Goal: Use online tool/utility

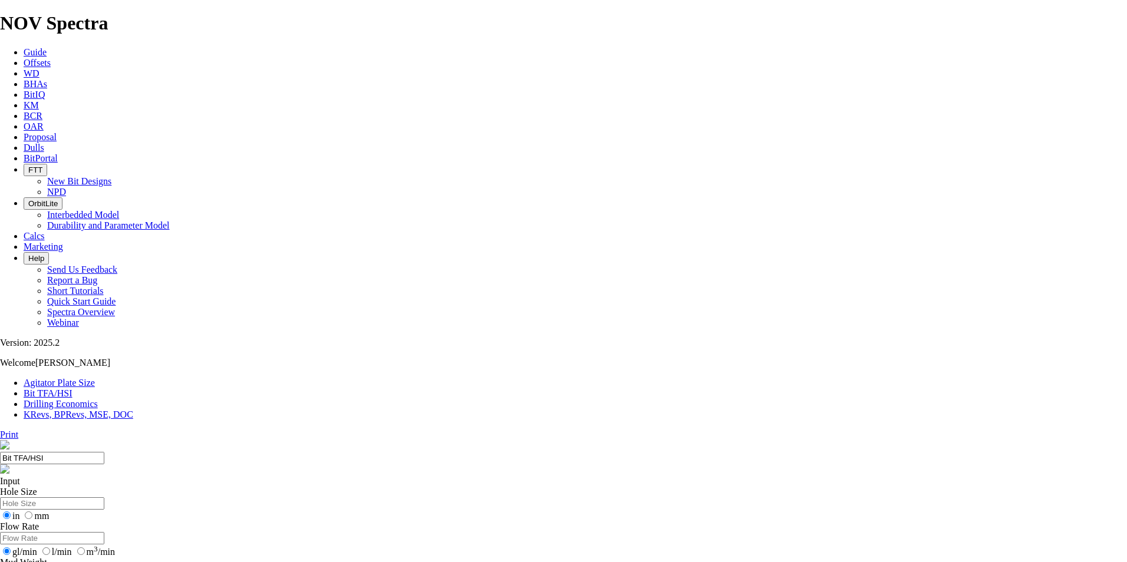
drag, startPoint x: 453, startPoint y: 309, endPoint x: 477, endPoint y: 309, distance: 23.6
type input "9"
select select "number:12"
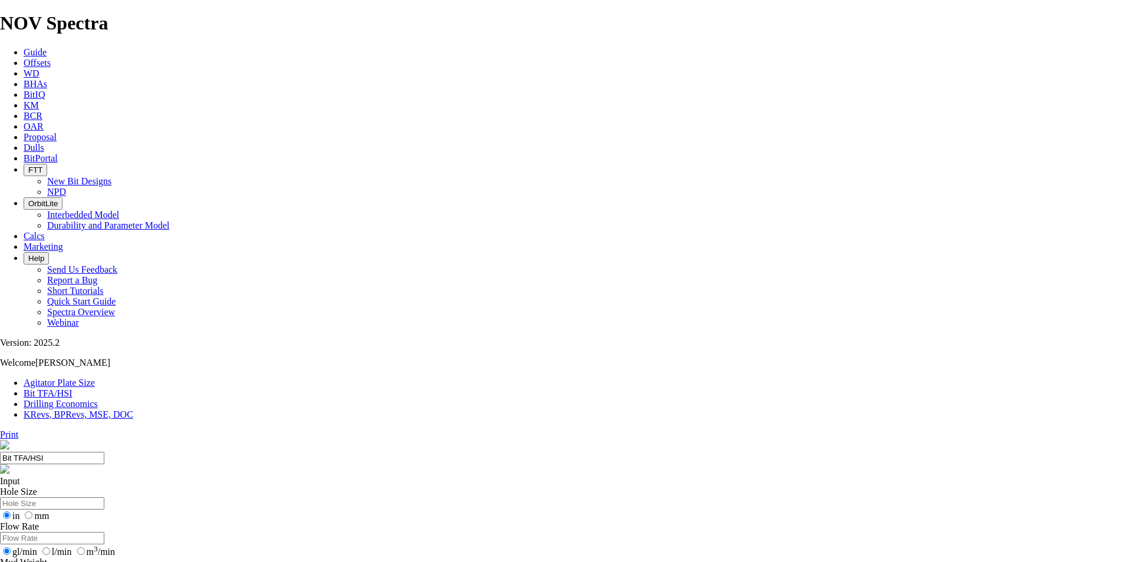
select select "number:12"
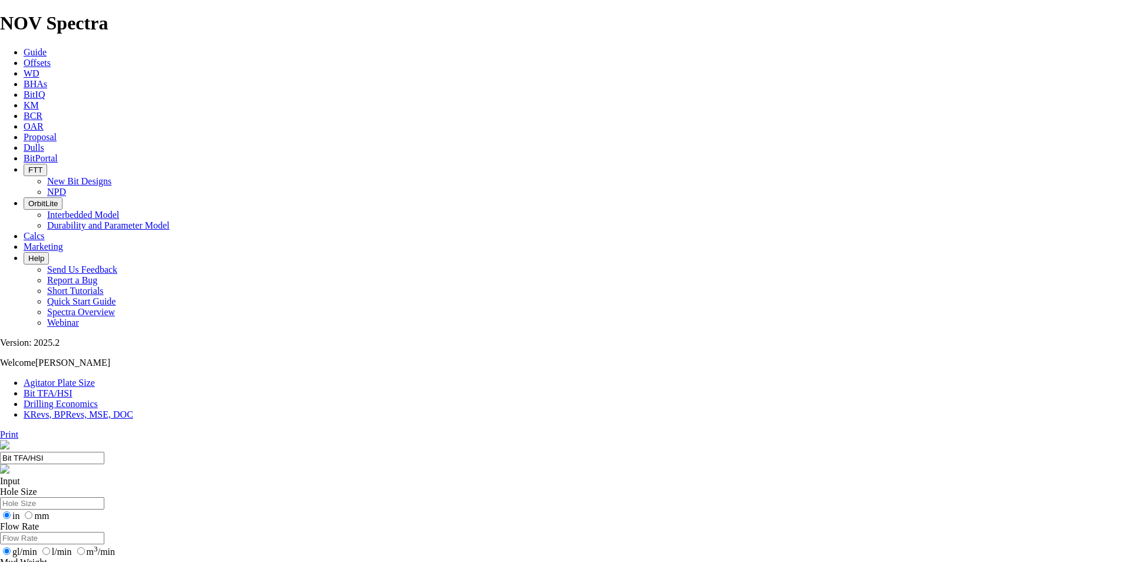
select select "number:12"
select select "number:14"
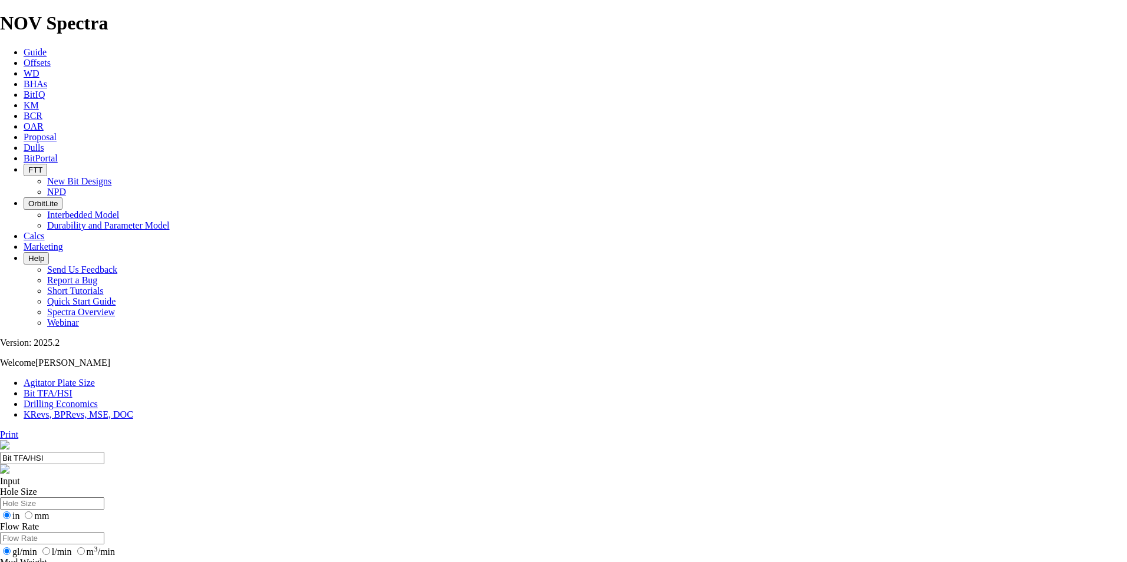
select select "number:14"
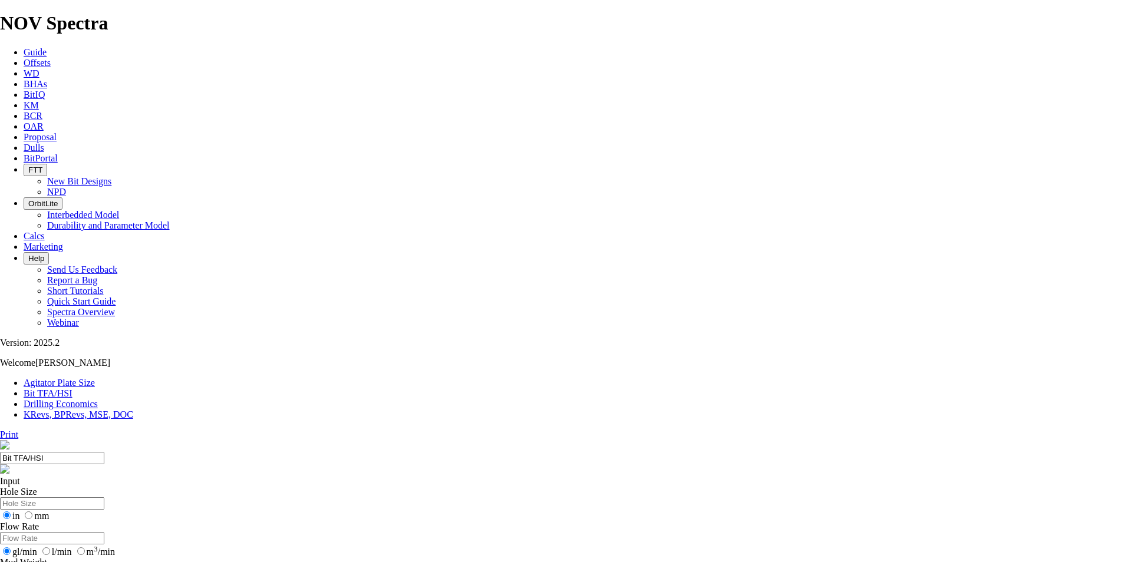
select select "number:14"
